Goal: Task Accomplishment & Management: Complete application form

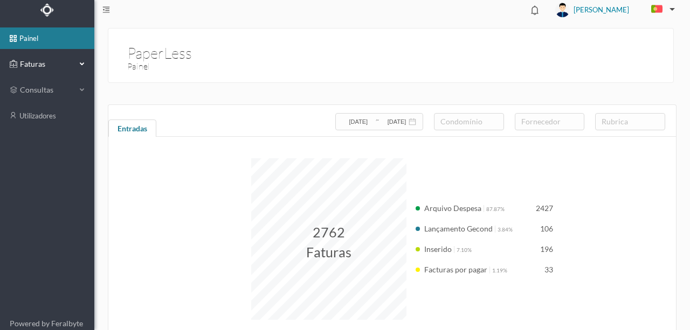
click at [33, 62] on span "Faturas" at bounding box center [46, 64] width 59 height 11
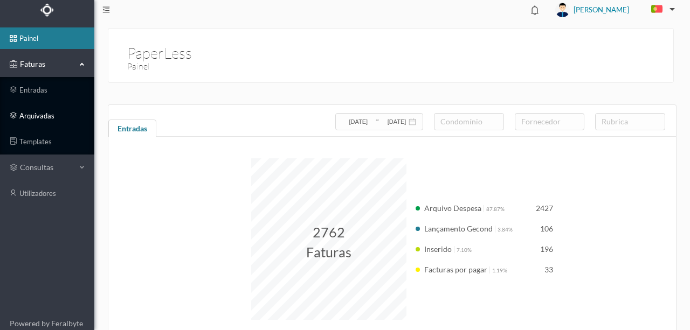
click at [33, 115] on link "arquivadas" at bounding box center [47, 116] width 94 height 22
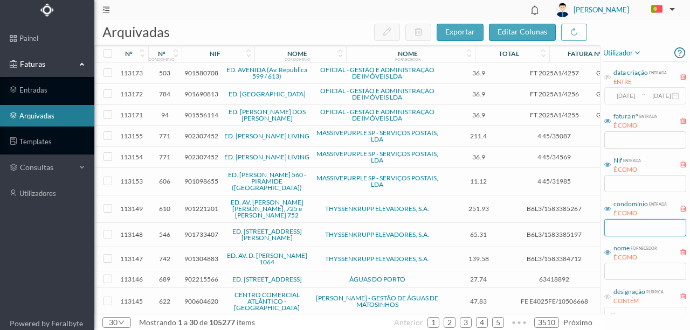
click at [620, 230] on input "text" at bounding box center [645, 227] width 82 height 17
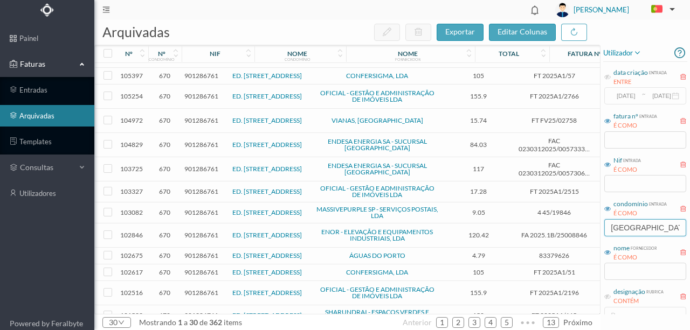
scroll to position [408, 0]
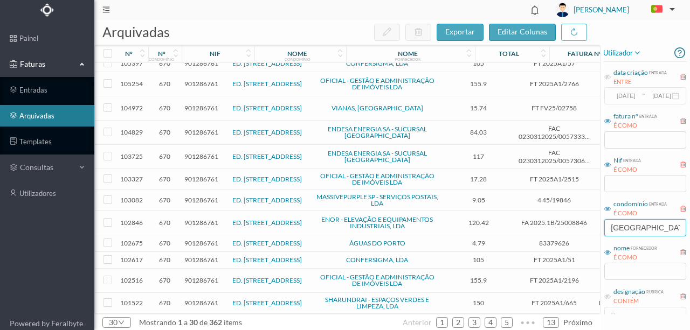
drag, startPoint x: 651, startPoint y: 226, endPoint x: 560, endPoint y: 223, distance: 90.5
click at [560, 223] on div "arquivadas exportar editar colunas nº nº condomínio nif nome condomínio nome fo…" at bounding box center [391, 175] width 595 height 310
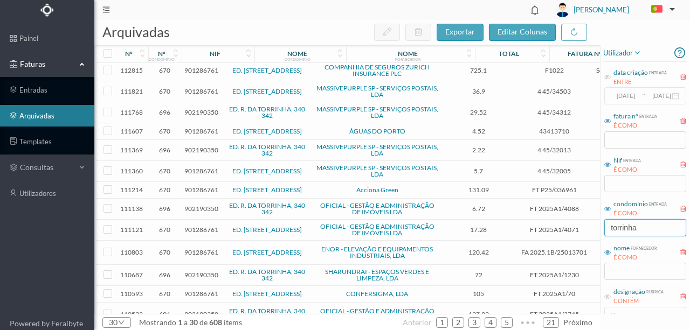
scroll to position [0, 0]
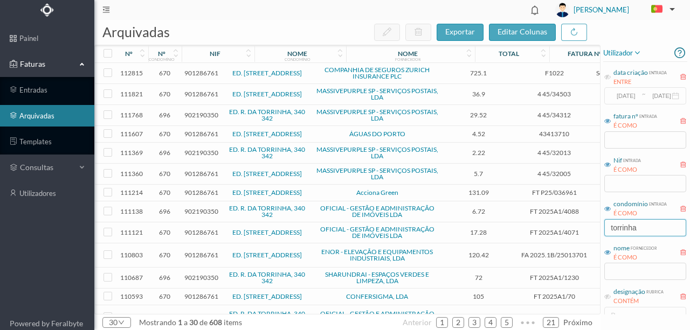
click at [610, 227] on input "torrinha" at bounding box center [645, 227] width 82 height 17
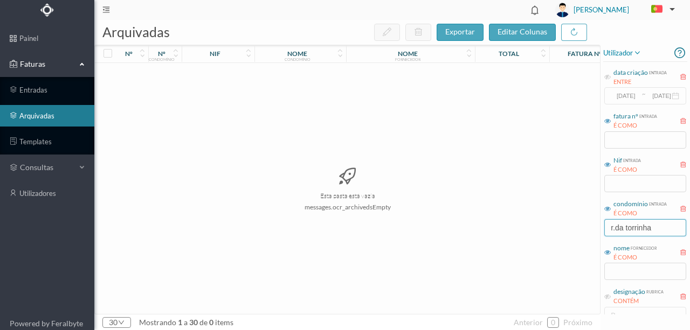
click at [616, 228] on input "r.da torrinha" at bounding box center [645, 227] width 82 height 17
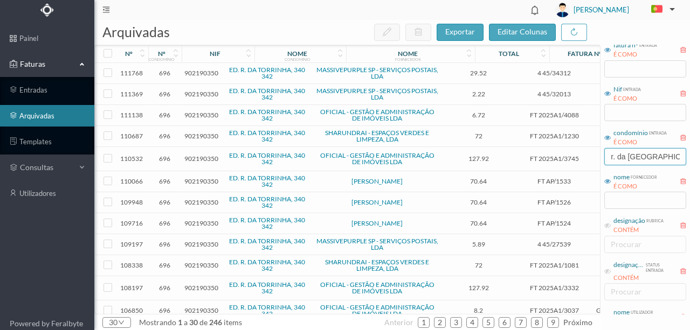
scroll to position [72, 0]
type input "r. da [GEOGRAPHIC_DATA]"
click at [607, 226] on icon at bounding box center [607, 225] width 6 height 6
click at [628, 244] on div "procurar" at bounding box center [642, 244] width 64 height 11
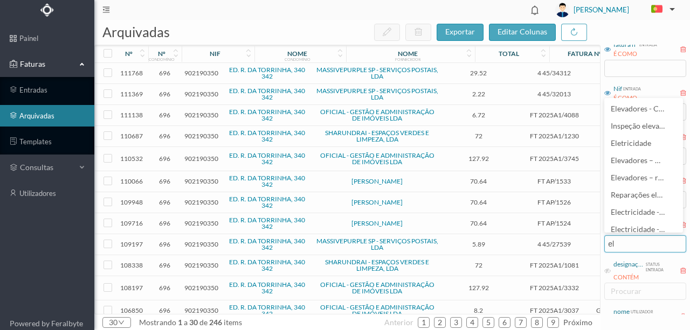
type input "ele"
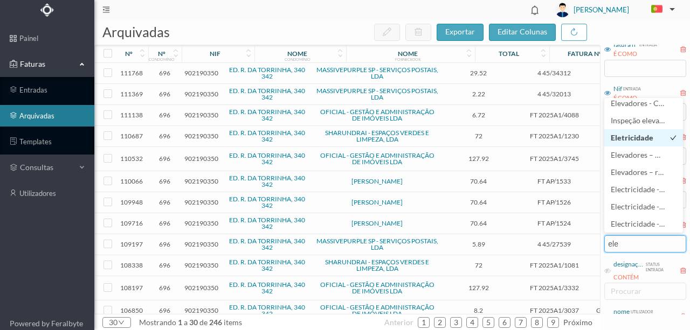
click at [628, 136] on span "Eletricidade" at bounding box center [631, 137] width 43 height 9
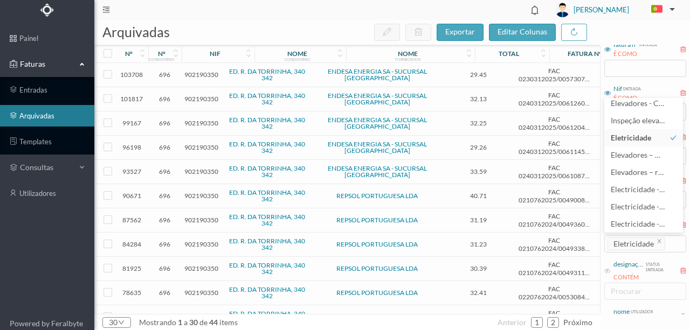
click at [197, 74] on span "902190350" at bounding box center [201, 75] width 34 height 8
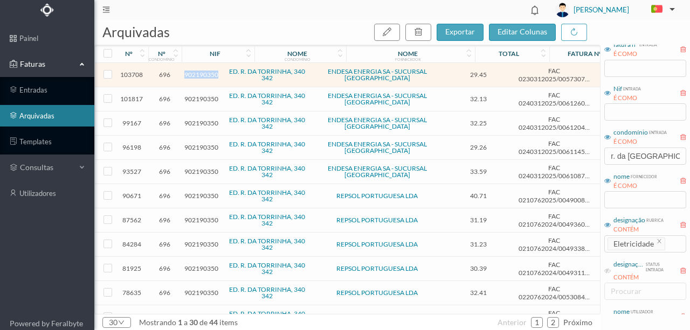
click at [197, 74] on span "902190350" at bounding box center [201, 75] width 34 height 8
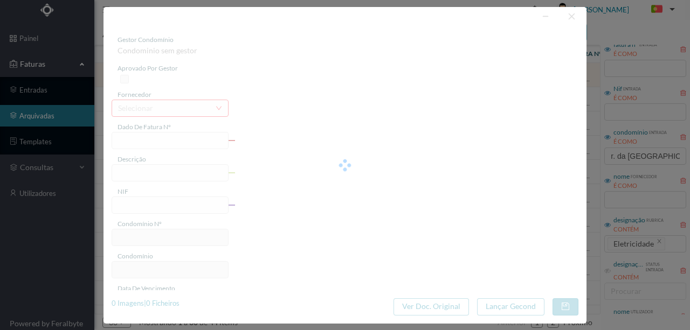
type input "FAC 0230312025/0057307574"
type input "340 ([DATE] a [DATE])"
type input "902190350"
type input "[DATE]"
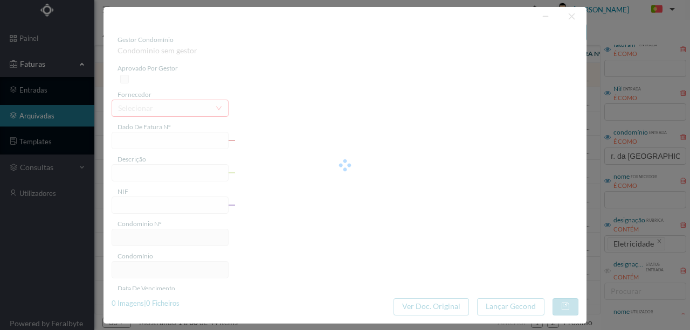
type input "[DATE]"
type input "29.45"
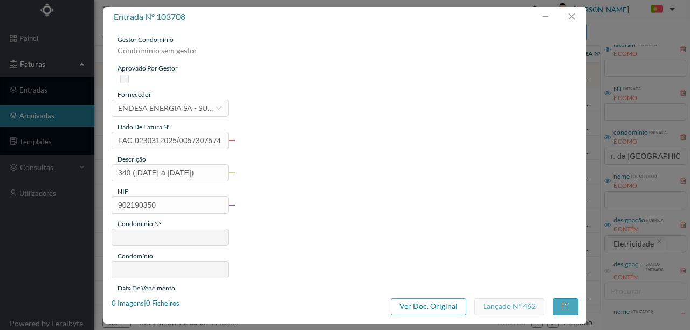
type input "696"
type input "ED. R. DA TORRINHA, 340 342"
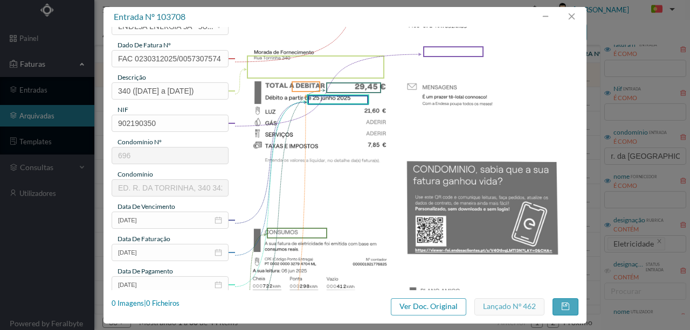
scroll to position [143, 0]
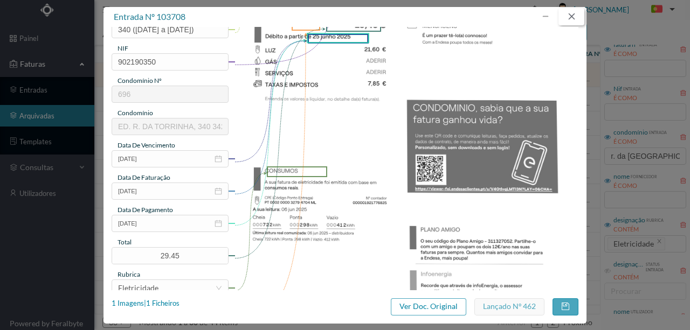
click at [573, 17] on button "button" at bounding box center [571, 16] width 26 height 17
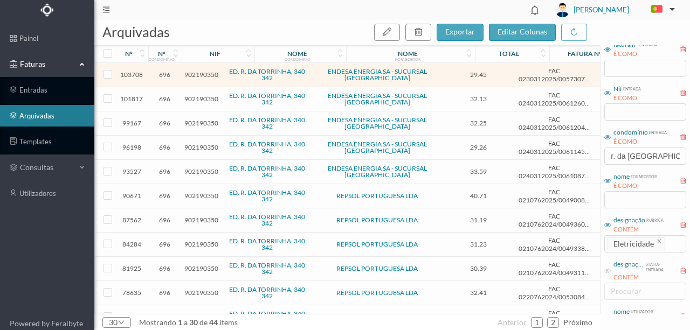
click at [203, 98] on span "902190350" at bounding box center [201, 99] width 34 height 8
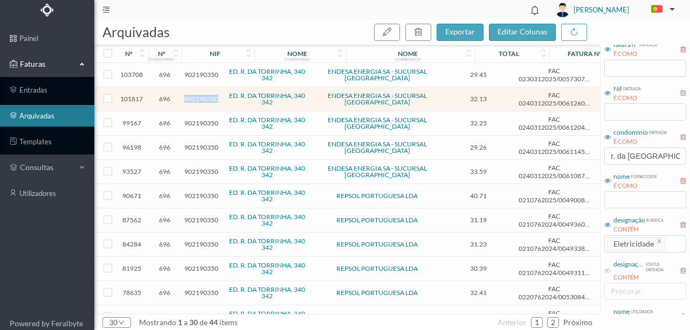
click at [203, 98] on span "902190350" at bounding box center [201, 99] width 34 height 8
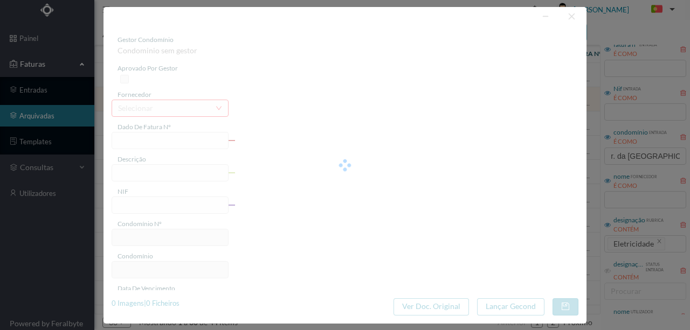
type input "FAC 0240312025/0061260263"
type input "340 ([DATE] a [DATE])"
type input "902190350"
type input "[DATE]"
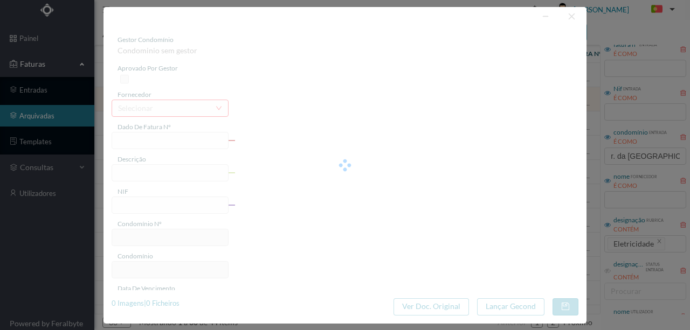
type input "[DATE]"
type input "32.13"
type input "696"
type input "ED. R. DA TORRINHA, 340 342"
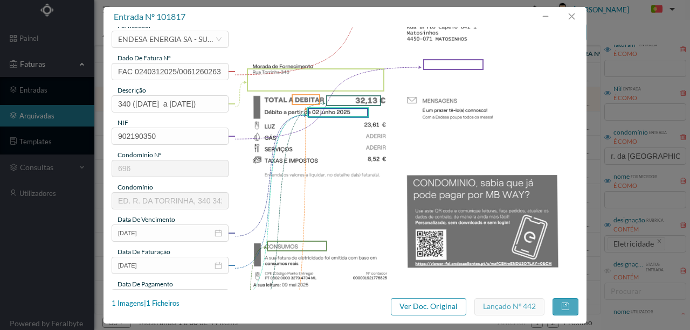
scroll to position [179, 0]
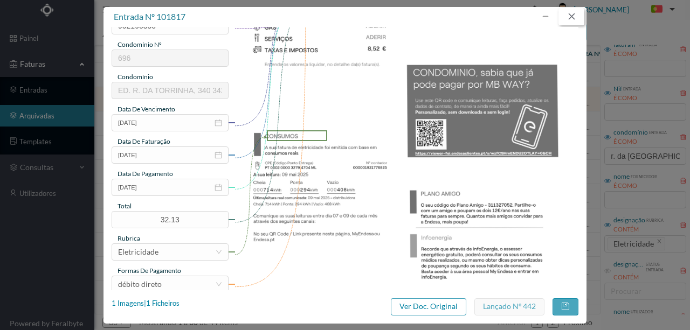
click at [573, 13] on button "button" at bounding box center [571, 16] width 26 height 17
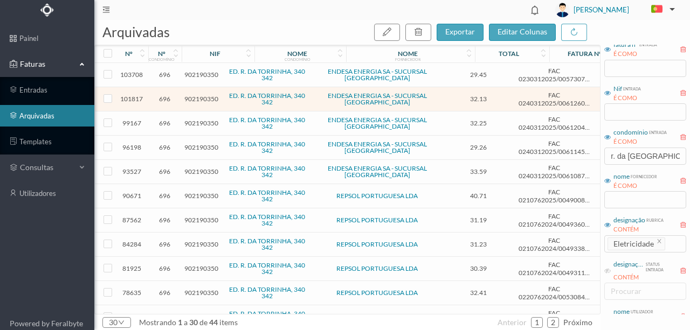
click at [204, 121] on span "902190350" at bounding box center [201, 123] width 34 height 8
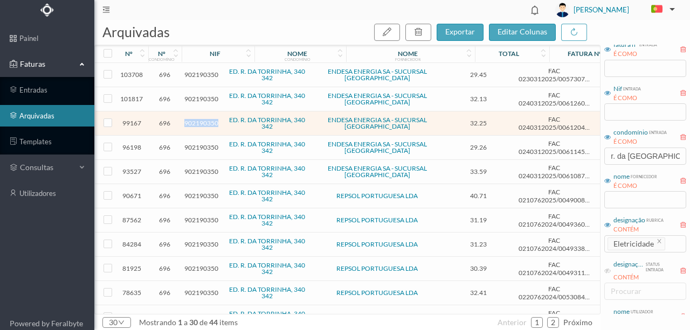
click at [204, 121] on span "902190350" at bounding box center [201, 123] width 34 height 8
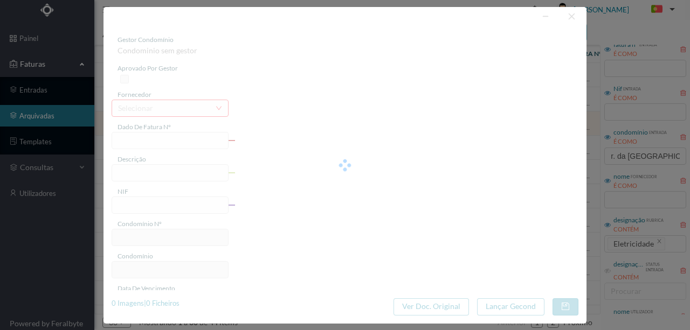
type input "FAC 0240312025/0061204027"
type input "[STREET_ADDRESS] ([DATE] a 09 abr 2025)"
type input "902190350"
type input "[DATE]"
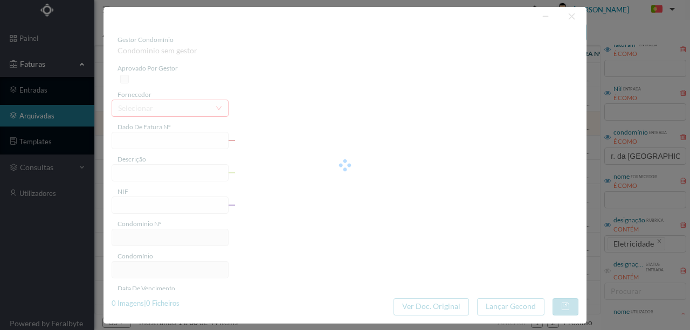
type input "[DATE]"
type input "32.25"
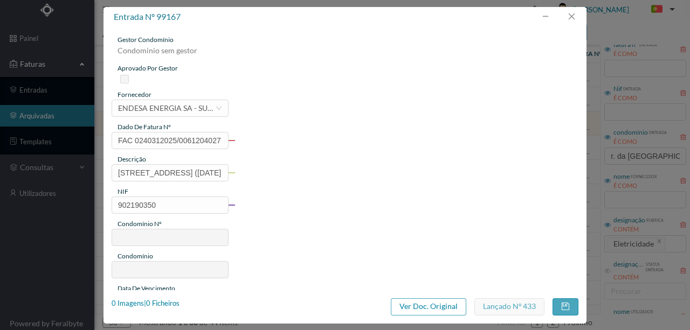
type input "696"
type input "ED. R. DA TORRINHA, 340 342"
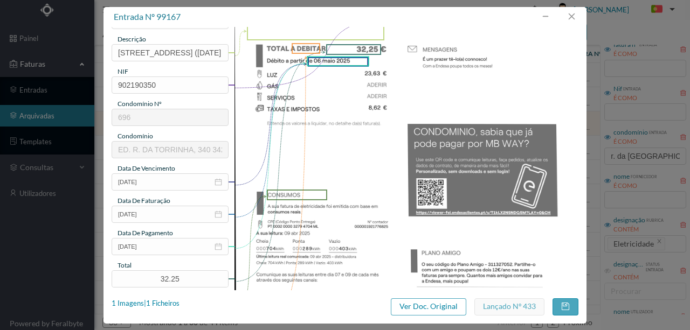
scroll to position [143, 0]
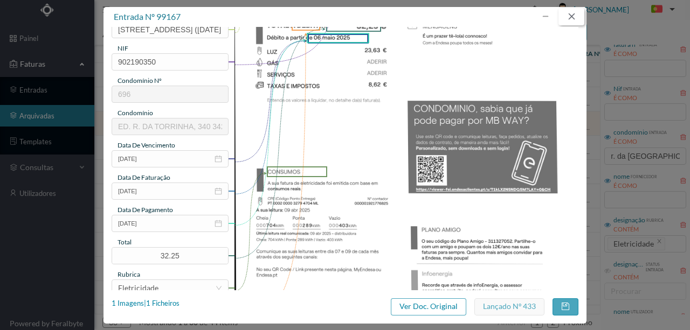
click at [571, 16] on button "button" at bounding box center [571, 16] width 26 height 17
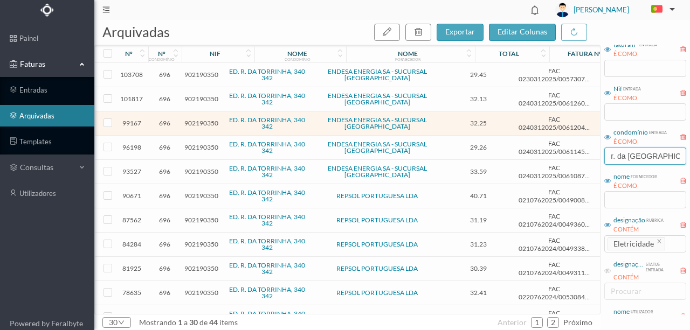
drag, startPoint x: 625, startPoint y: 154, endPoint x: 569, endPoint y: 152, distance: 55.5
click at [569, 152] on div "arquivadas exportar editar colunas nº nº condomínio nif nome condomínio nome fo…" at bounding box center [391, 175] width 595 height 310
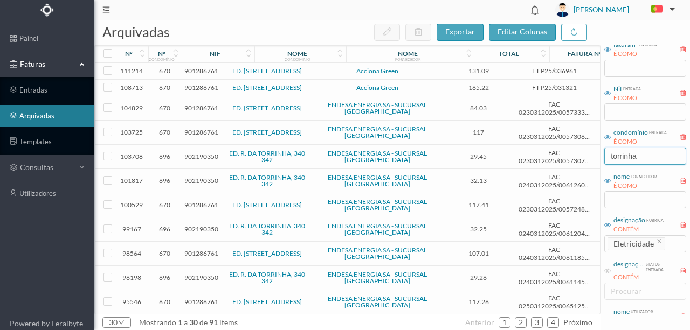
type input "torrinha"
click at [198, 92] on span "901286761" at bounding box center [201, 88] width 34 height 8
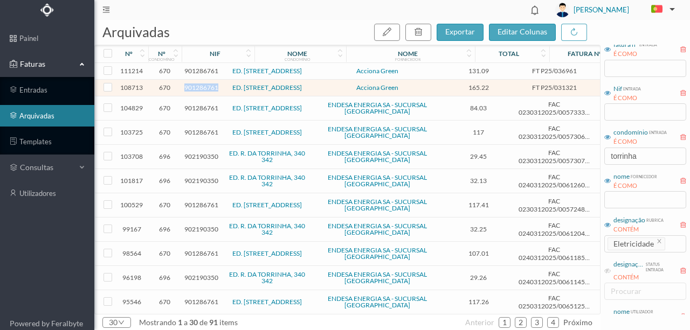
click at [198, 92] on span "901286761" at bounding box center [201, 88] width 34 height 8
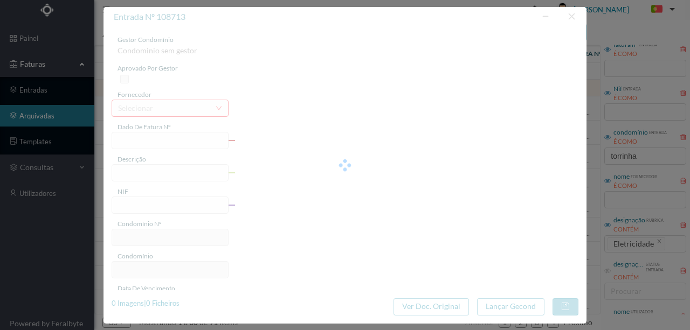
type input "FT P25/031321"
type input "322 ([DATE] a [DATE])"
type input "901286761"
type input "[DATE]"
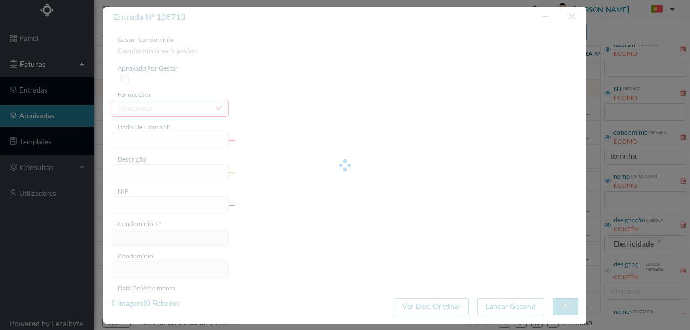
type input "[DATE]"
type input "165.22"
type input "670"
type input "ED. [STREET_ADDRESS]"
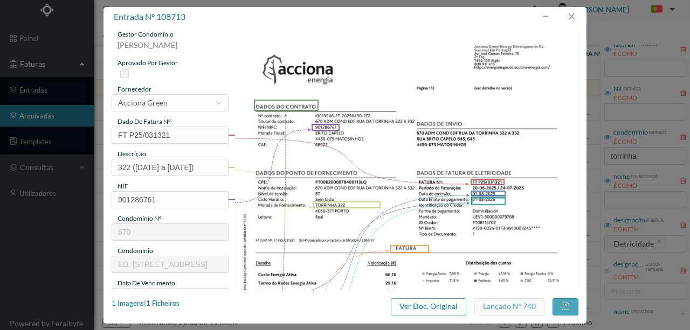
scroll to position [3, 0]
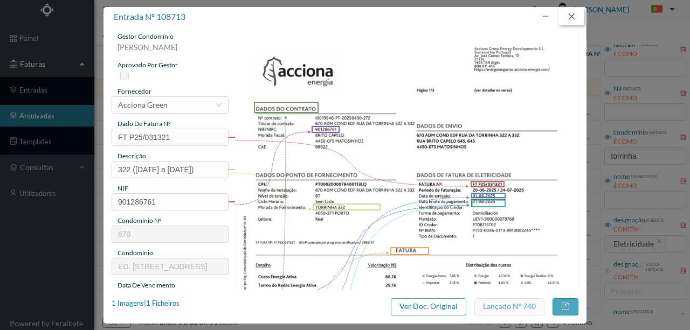
click at [570, 17] on button "button" at bounding box center [571, 16] width 26 height 17
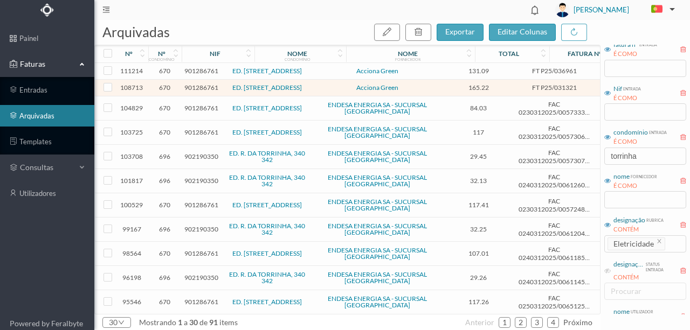
click at [198, 112] on span "901286761" at bounding box center [201, 108] width 34 height 8
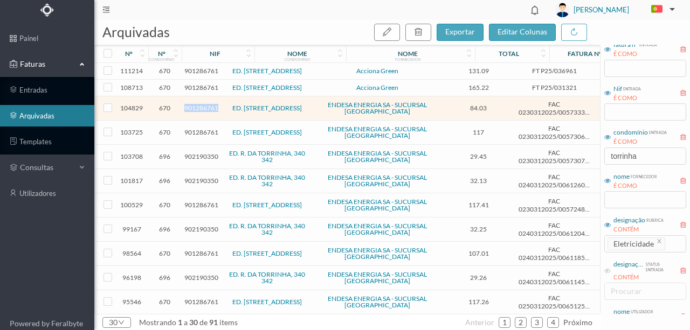
click at [198, 112] on span "901286761" at bounding box center [201, 108] width 34 height 8
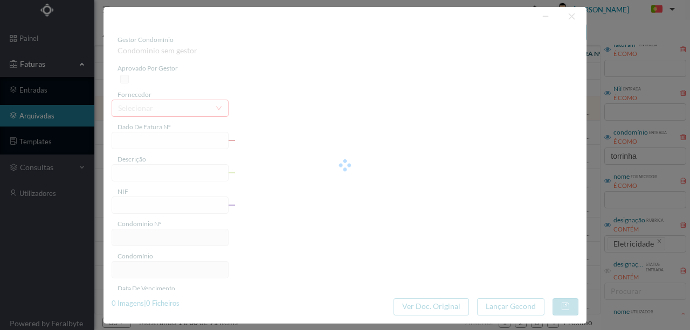
type input "FAC 0230312025/0057333104"
type input "322 COMUNS ([DATE] a [DATE])"
type input "901286761"
type input "[DATE]"
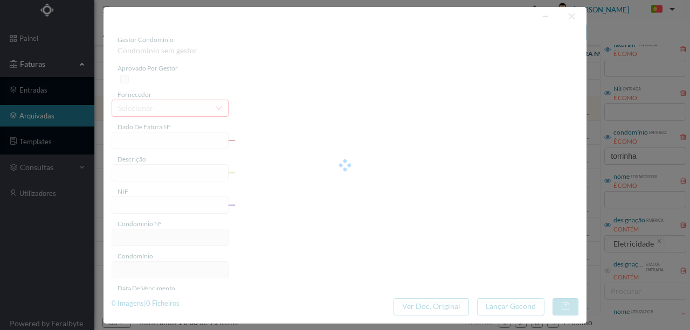
type input "[DATE]"
type input "84.03"
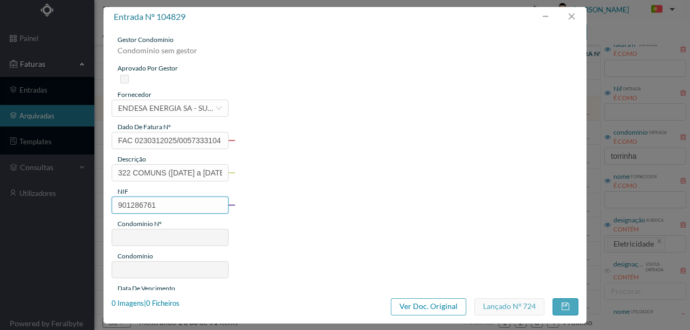
type input "670"
type input "ED. [STREET_ADDRESS]"
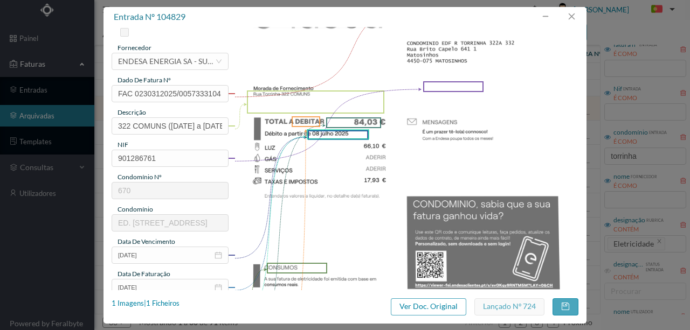
scroll to position [143, 0]
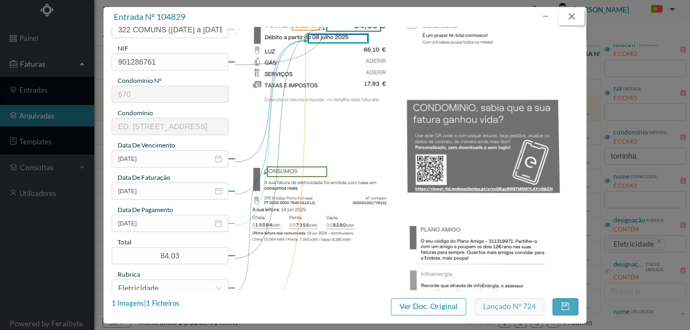
click at [572, 18] on button "button" at bounding box center [571, 16] width 26 height 17
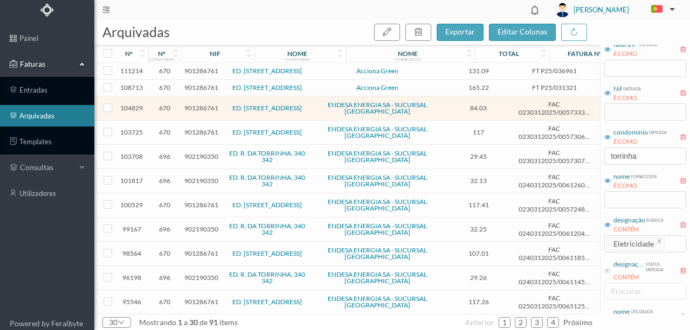
click at [197, 185] on span "902190350" at bounding box center [201, 181] width 34 height 8
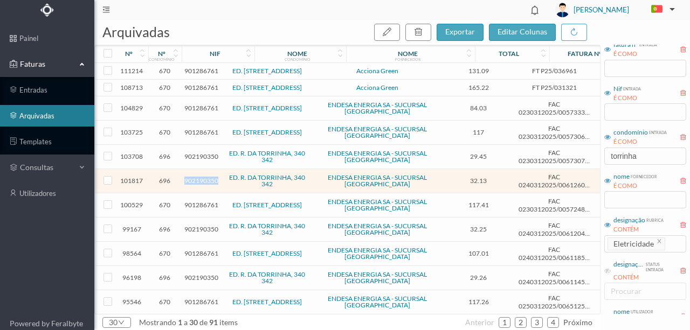
click at [197, 185] on span "902190350" at bounding box center [201, 181] width 34 height 8
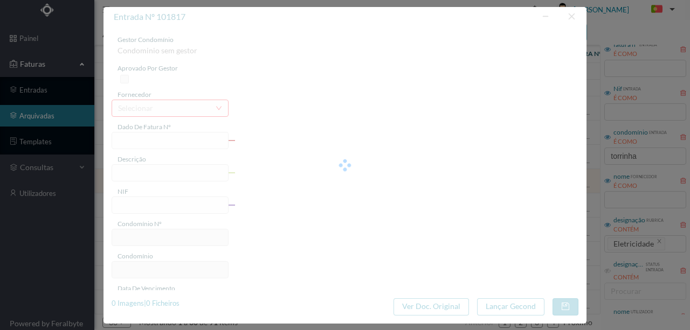
type input "FAC 0240312025/0061260263"
type input "340 ([DATE] a [DATE])"
type input "902190350"
type input "[DATE]"
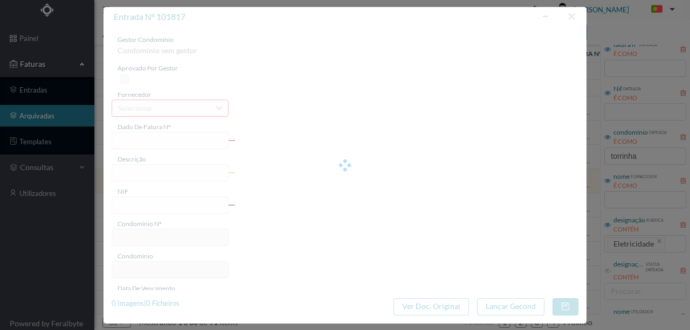
type input "[DATE]"
type input "32.13"
type input "696"
type input "ED. R. DA TORRINHA, 340 342"
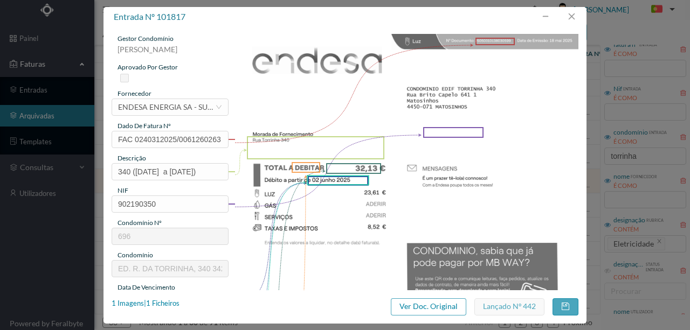
scroll to position [0, 0]
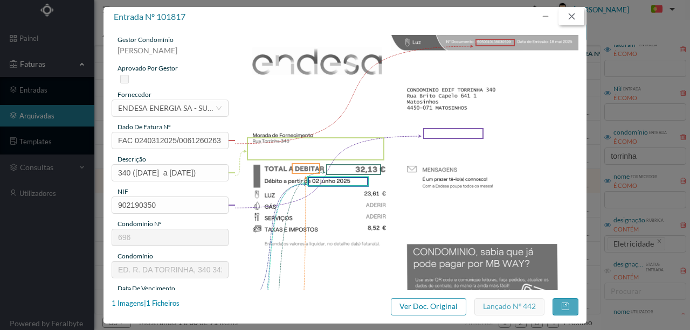
click at [576, 19] on button "button" at bounding box center [571, 16] width 26 height 17
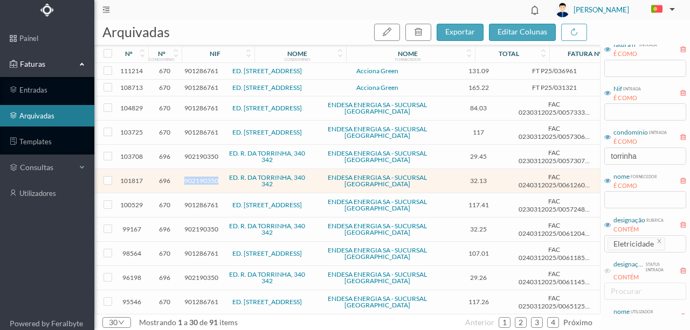
click at [204, 185] on span "902190350" at bounding box center [201, 181] width 34 height 8
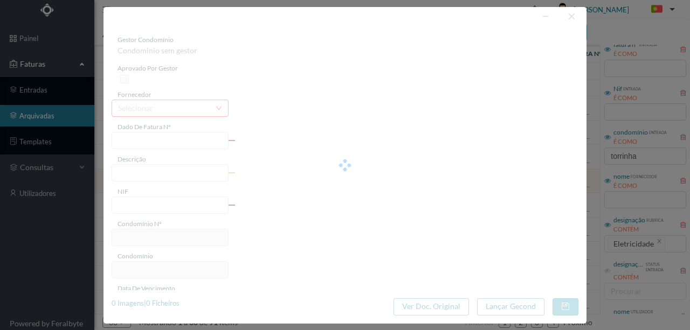
type input "FAC 0240312025/0061260263"
type input "340 ([DATE] a [DATE])"
type input "902190350"
type input "[DATE]"
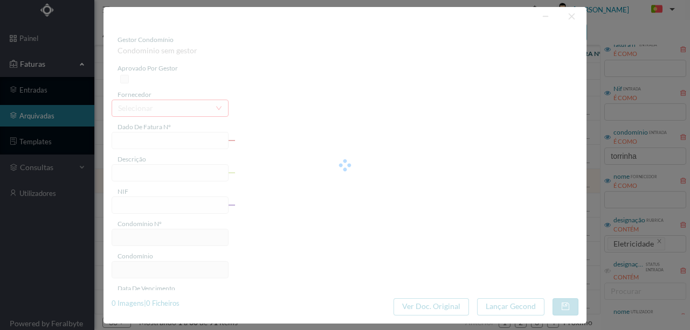
type input "[DATE]"
type input "32.13"
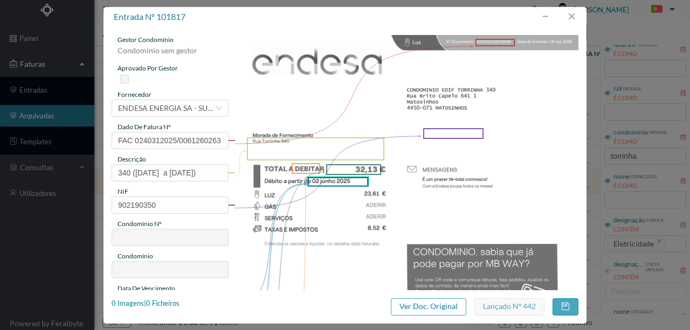
type input "696"
type input "ED. R. DA TORRINHA, 340 342"
drag, startPoint x: 573, startPoint y: 16, endPoint x: 568, endPoint y: 22, distance: 8.0
click at [573, 16] on button "button" at bounding box center [571, 16] width 26 height 17
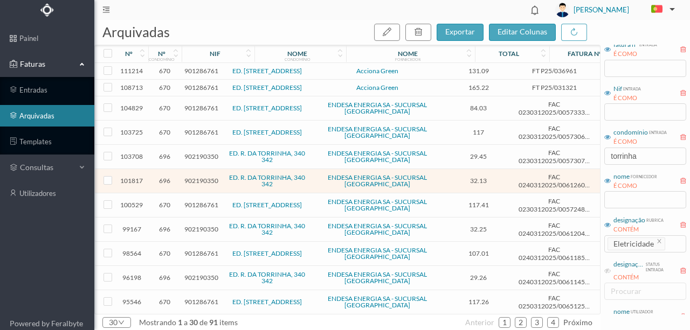
click at [199, 161] on span "902190350" at bounding box center [201, 156] width 34 height 8
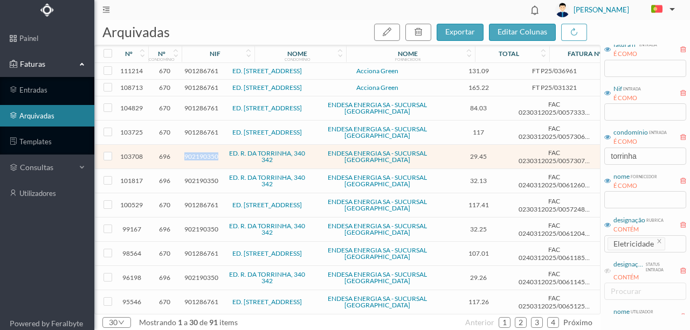
click at [199, 161] on span "902190350" at bounding box center [201, 156] width 34 height 8
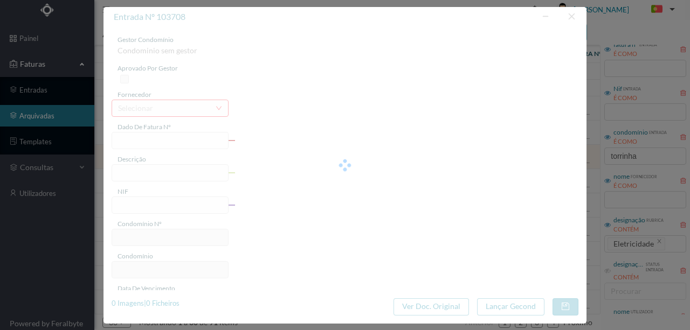
type input "FAC 0230312025/0057307574"
type input "340 ([DATE] a [DATE])"
type input "902190350"
type input "[DATE]"
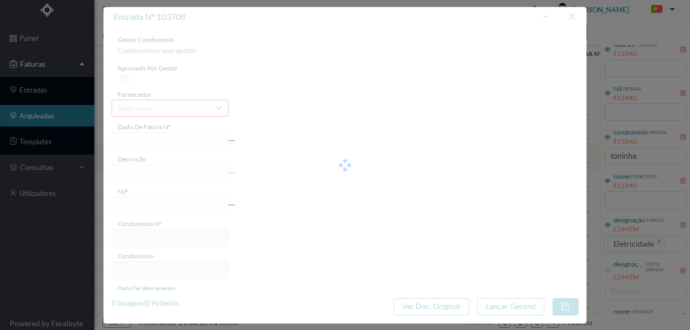
type input "[DATE]"
type input "29.45"
type input "696"
type input "ED. R. DA TORRINHA, 340 342"
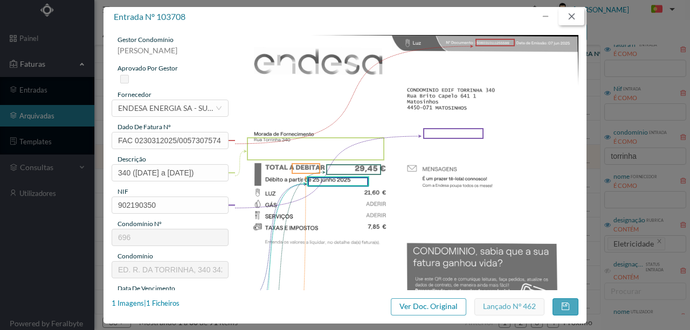
click at [567, 17] on button "button" at bounding box center [571, 16] width 26 height 17
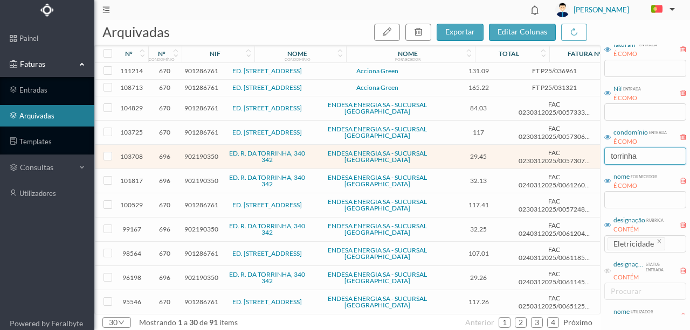
click at [612, 157] on input "torrinha" at bounding box center [645, 156] width 82 height 17
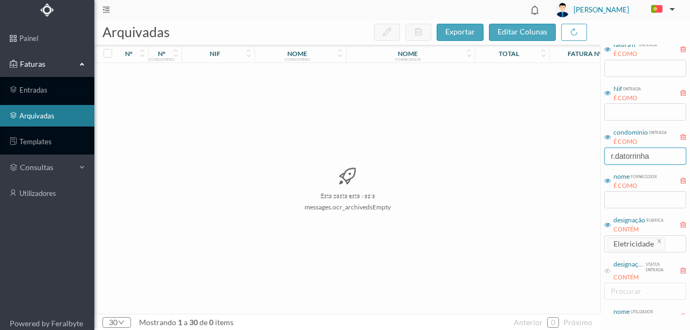
click at [618, 156] on input "r.datorrinha" at bounding box center [645, 156] width 82 height 17
click at [624, 157] on input "r.datorrinha" at bounding box center [645, 156] width 82 height 17
click at [616, 156] on input "r.da torrinha" at bounding box center [645, 156] width 82 height 17
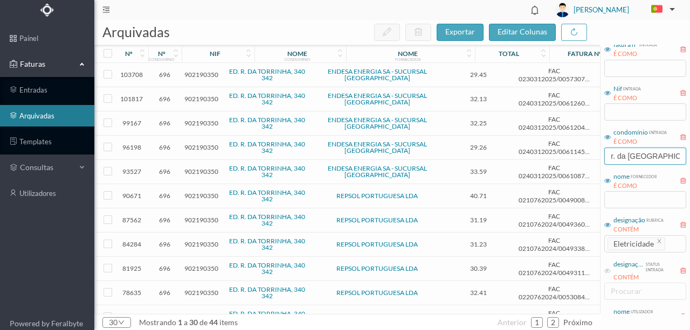
type input "r. da [GEOGRAPHIC_DATA]"
click at [197, 73] on span "902190350" at bounding box center [201, 75] width 34 height 8
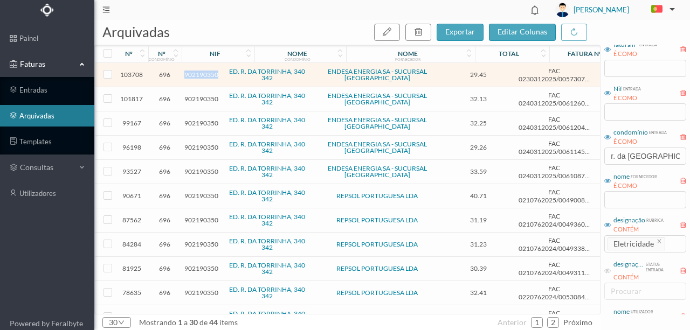
click at [197, 73] on span "902190350" at bounding box center [201, 75] width 34 height 8
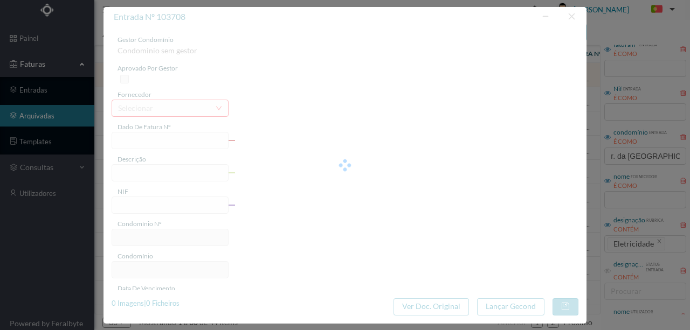
type input "FAC 0230312025/0057307574"
type input "340 ([DATE] a [DATE])"
type input "902190350"
type input "[DATE]"
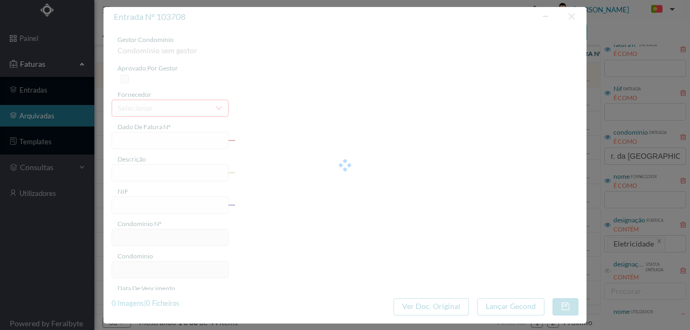
type input "[DATE]"
type input "29.45"
type input "696"
type input "ED. R. DA TORRINHA, 340 342"
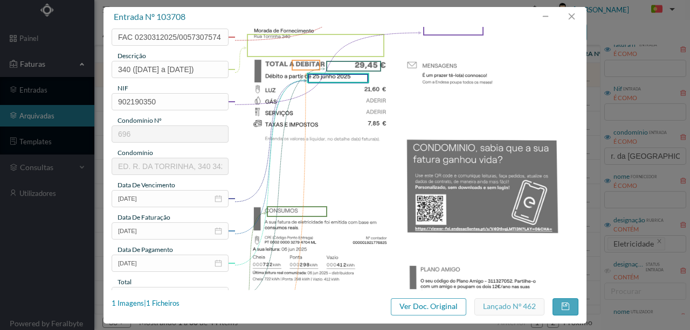
scroll to position [179, 0]
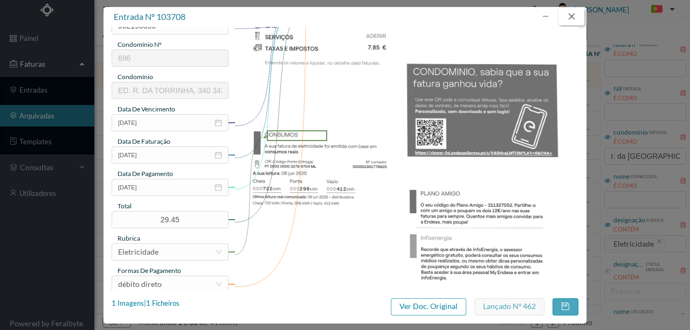
click at [568, 16] on button "button" at bounding box center [571, 16] width 26 height 17
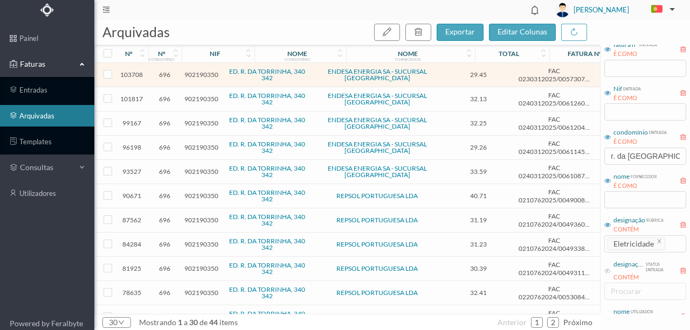
click at [201, 99] on span "902190350" at bounding box center [201, 99] width 34 height 8
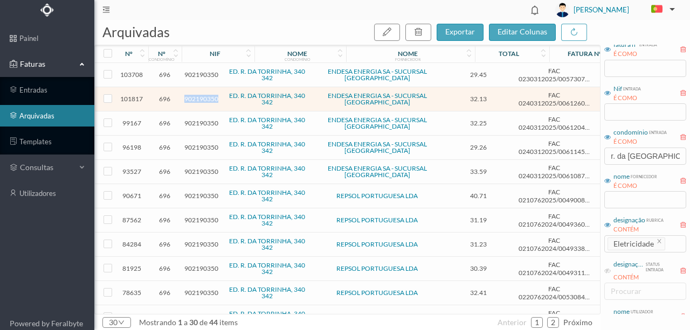
click at [201, 99] on span "902190350" at bounding box center [201, 99] width 34 height 8
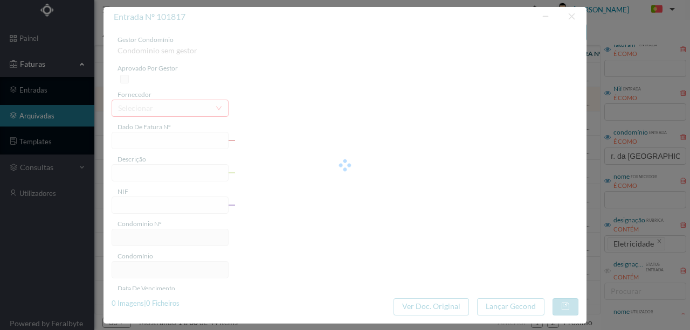
type input "FAC 0240312025/0061260263"
type input "340 ([DATE] a [DATE])"
type input "902190350"
type input "[DATE]"
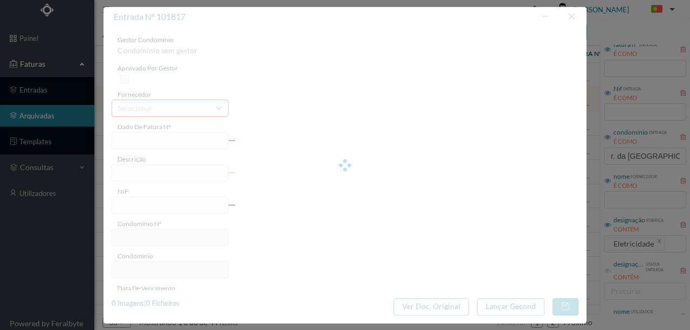
type input "[DATE]"
type input "32.13"
type input "696"
type input "ED. R. DA TORRINHA, 340 342"
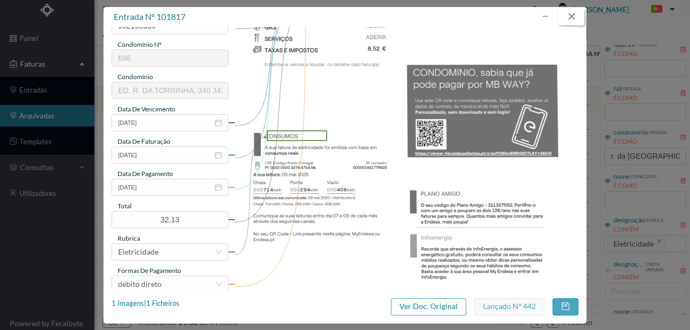
click at [576, 17] on button "button" at bounding box center [571, 16] width 26 height 17
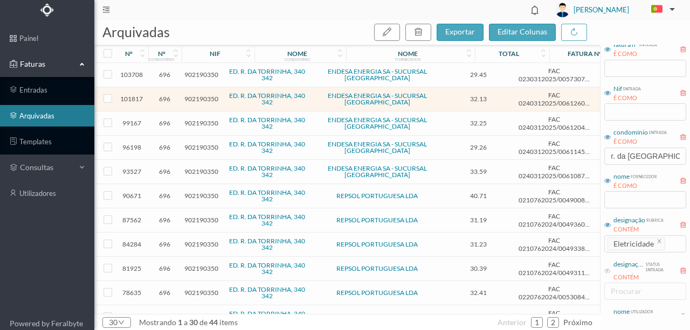
click at [200, 124] on span "902190350" at bounding box center [201, 123] width 34 height 8
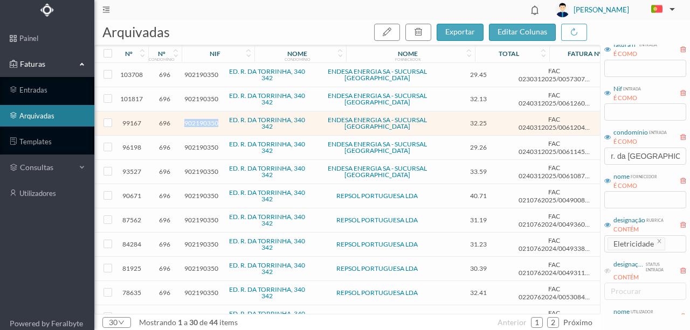
click at [200, 124] on span "902190350" at bounding box center [201, 123] width 34 height 8
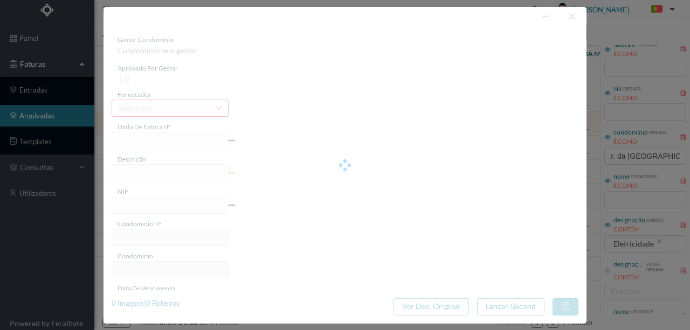
type input "FAC 0240312025/0061204027"
type input "[STREET_ADDRESS] ([DATE] a 09 abr 2025)"
type input "902190350"
type input "[DATE]"
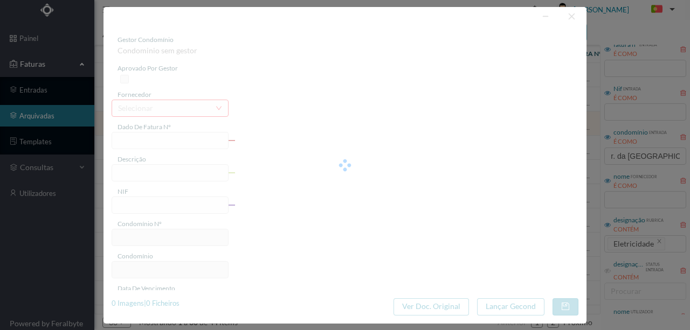
type input "[DATE]"
type input "32.25"
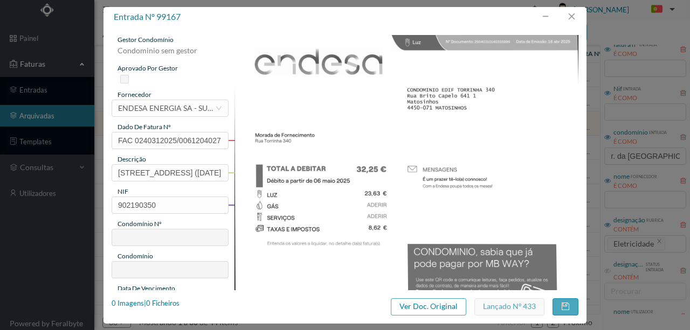
type input "696"
type input "ED. R. DA TORRINHA, 340 342"
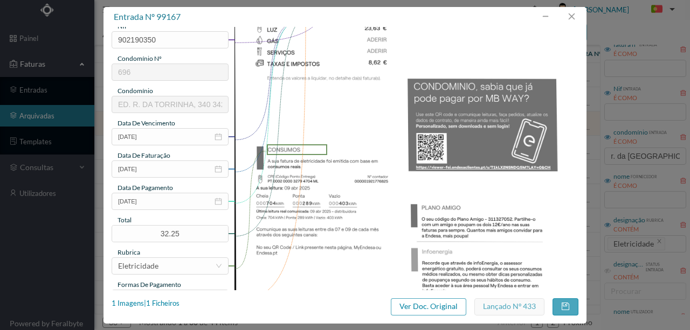
scroll to position [215, 0]
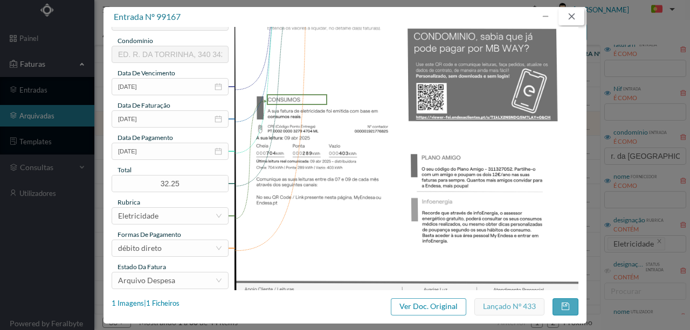
click at [573, 16] on button "button" at bounding box center [571, 16] width 26 height 17
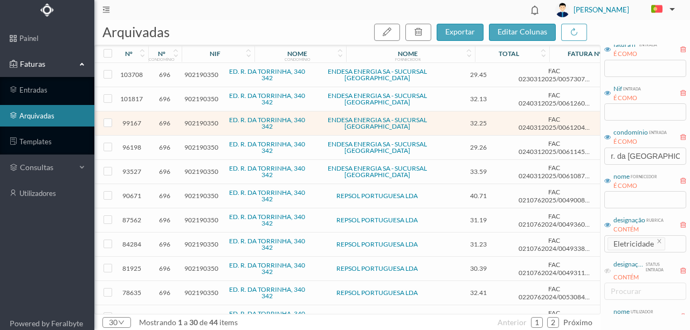
click at [198, 145] on span "902190350" at bounding box center [201, 147] width 34 height 8
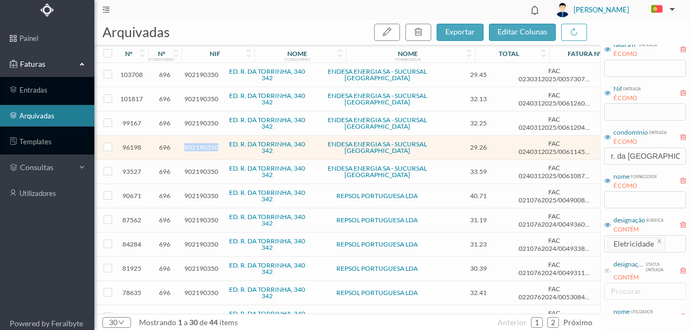
click at [198, 145] on span "902190350" at bounding box center [201, 147] width 34 height 8
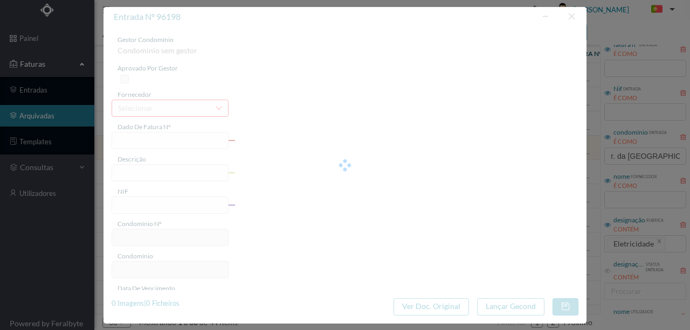
type input "FAC 0240312025/0061145935"
type input "340 ([DATE] a [DATE])"
type input "902190350"
type input "[DATE]"
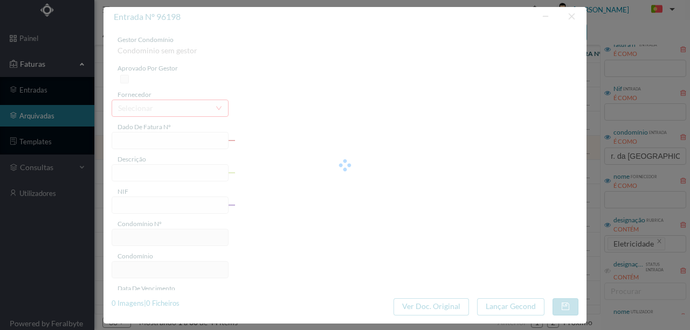
type input "[DATE]"
type input "29.26"
type input "696"
type input "ED. R. DA TORRINHA, 340 342"
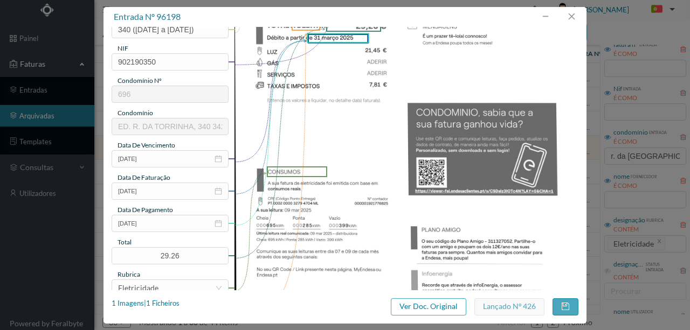
scroll to position [143, 0]
click at [569, 18] on button "button" at bounding box center [571, 16] width 26 height 17
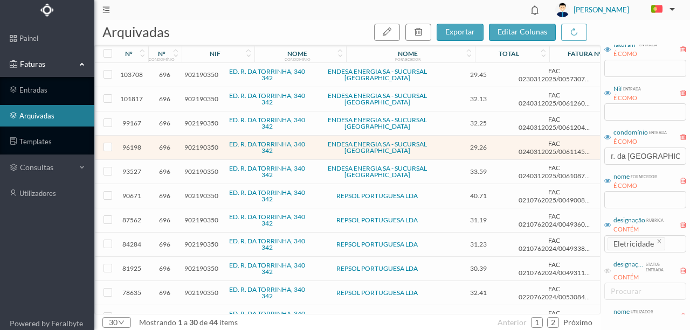
click at [196, 168] on span "902190350" at bounding box center [201, 172] width 34 height 8
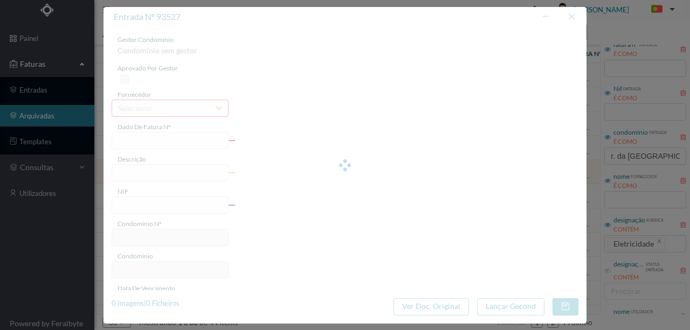
type input "FAC 0240312025/0061087018"
type input "340 ([DATE] a [DATE])"
type input "902190350"
type input "[DATE]"
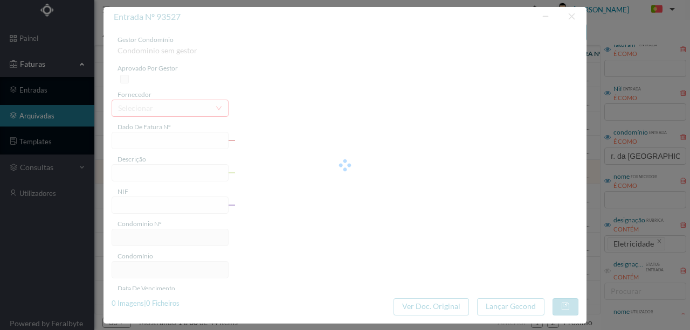
type input "[DATE]"
type input "33.59"
type input "696"
type input "ED. R. DA TORRINHA, 340 342"
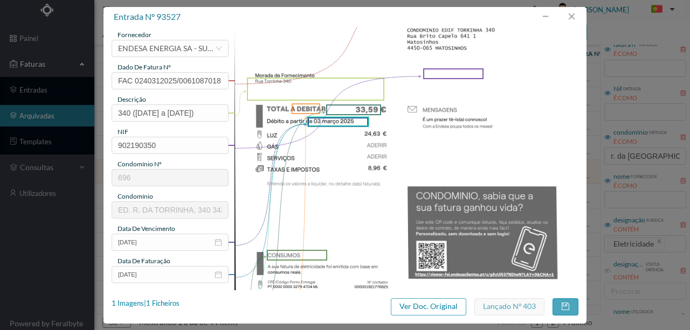
scroll to position [72, 0]
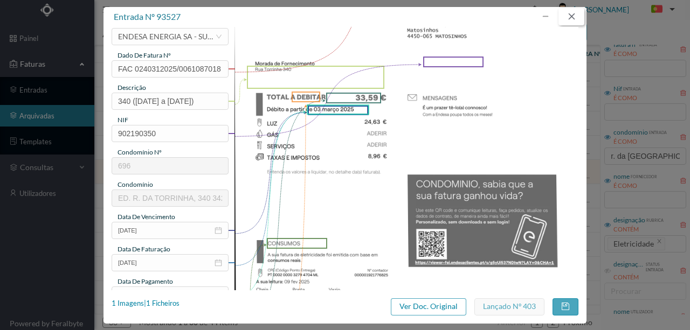
click at [575, 19] on button "button" at bounding box center [571, 16] width 26 height 17
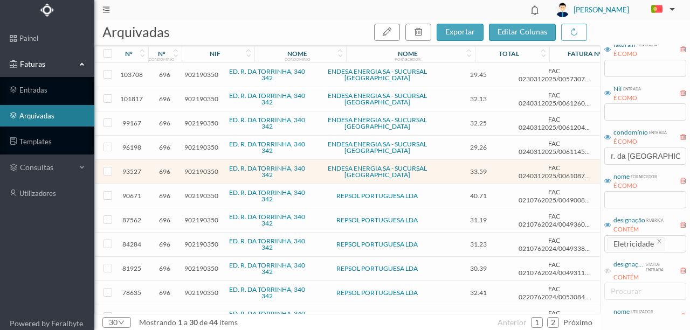
click at [196, 193] on span "902190350" at bounding box center [201, 196] width 34 height 8
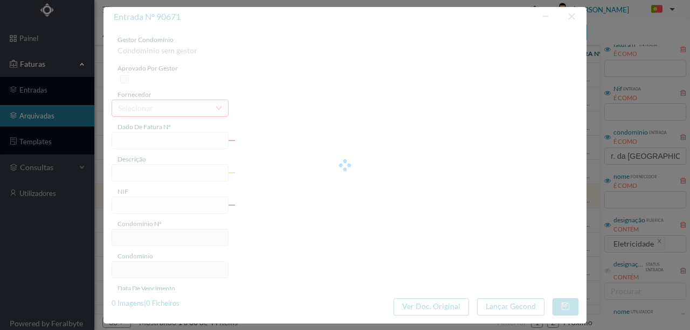
type input "FAC 0210762025/0049008382"
type input "340([DATE] a [DATE])"
type input "902190350"
type input "[DATE]"
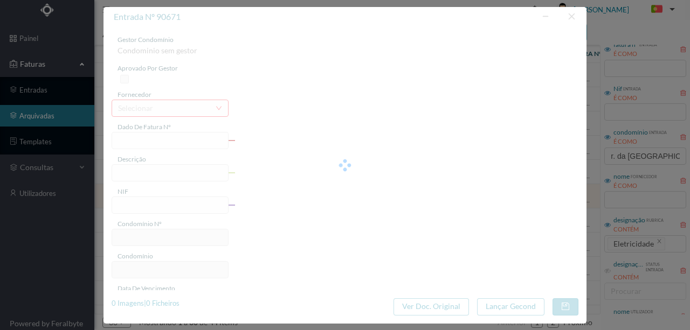
type input "[DATE]"
type input "40.71"
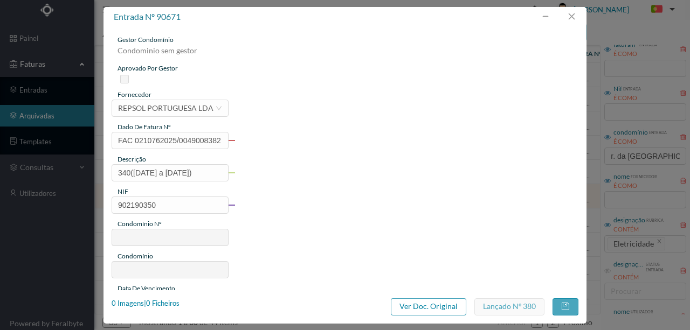
type input "696"
type input "ED. R. DA TORRINHA, 340 342"
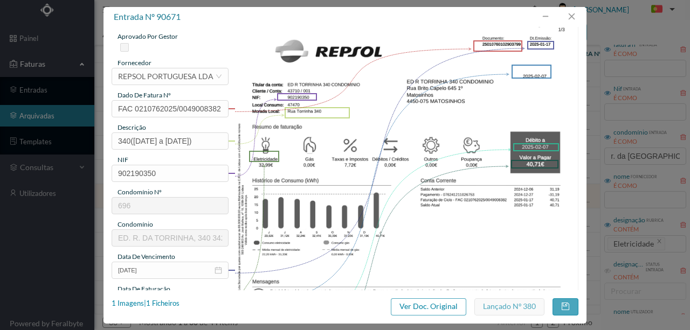
scroll to position [0, 0]
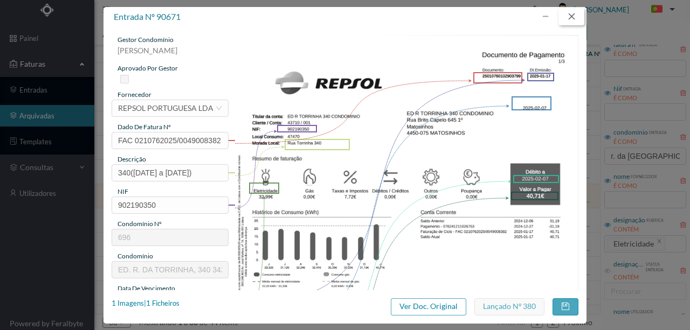
click at [574, 17] on button "button" at bounding box center [571, 16] width 26 height 17
